Goal: Navigation & Orientation: Find specific page/section

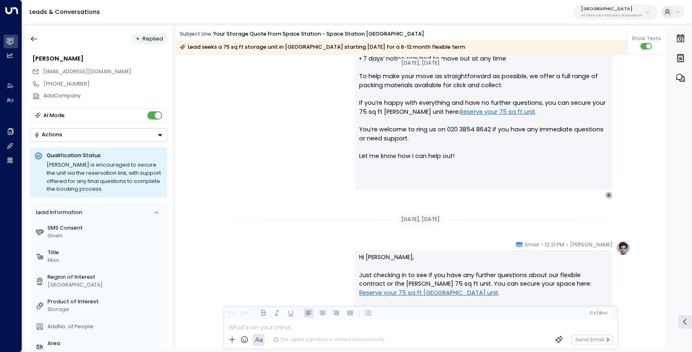
scroll to position [657, 0]
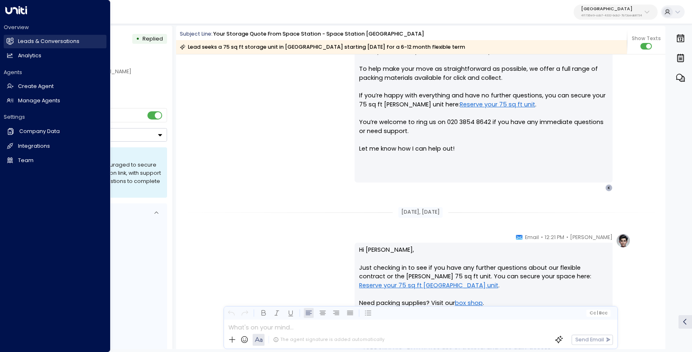
click at [20, 45] on h2 "Leads & Conversations" at bounding box center [48, 42] width 61 height 8
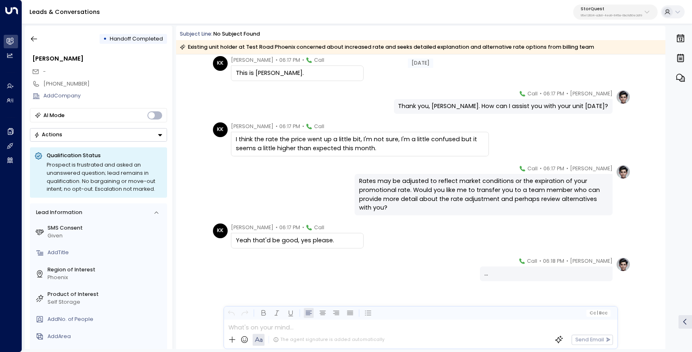
scroll to position [212, 0]
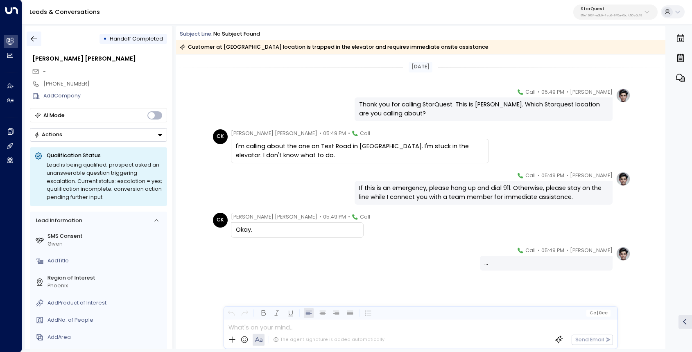
click at [34, 42] on icon "button" at bounding box center [34, 39] width 8 height 8
click at [36, 41] on icon "button" at bounding box center [34, 39] width 8 height 8
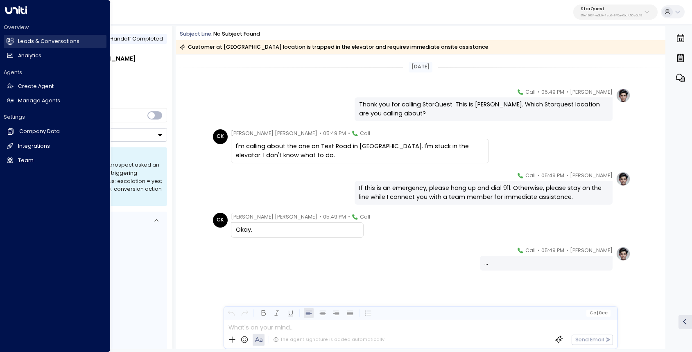
click at [14, 43] on link "Leads & Conversations Leads & Conversations" at bounding box center [55, 42] width 103 height 14
